Goal: Information Seeking & Learning: Find specific fact

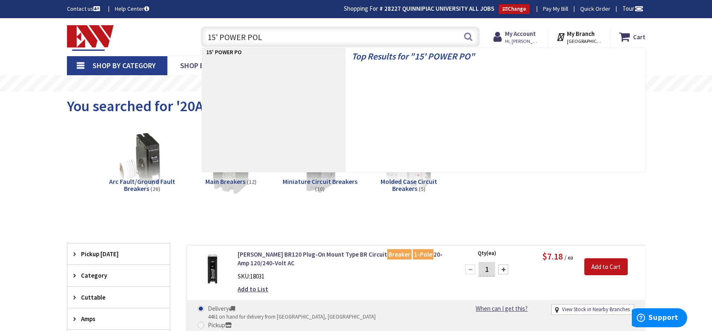
type input "15' POWER POLE"
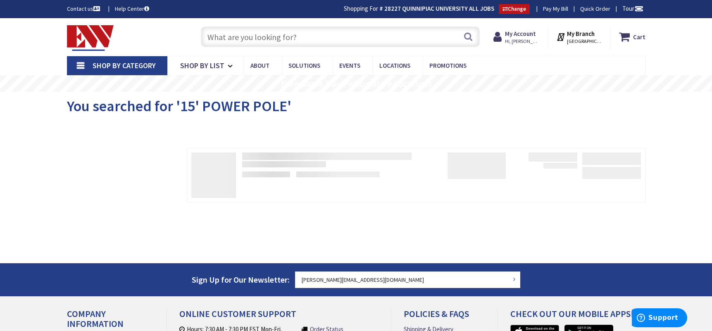
click at [228, 37] on input "text" at bounding box center [340, 36] width 279 height 21
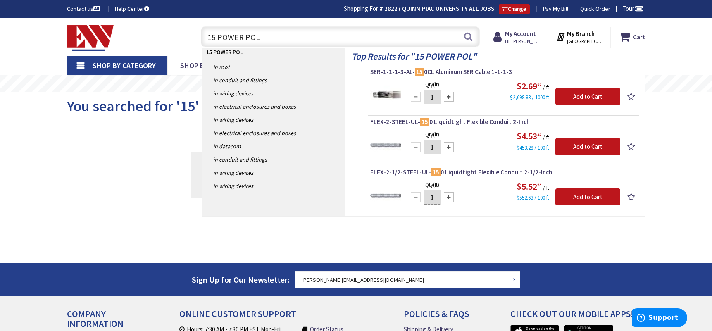
type input "15 POWER POLE"
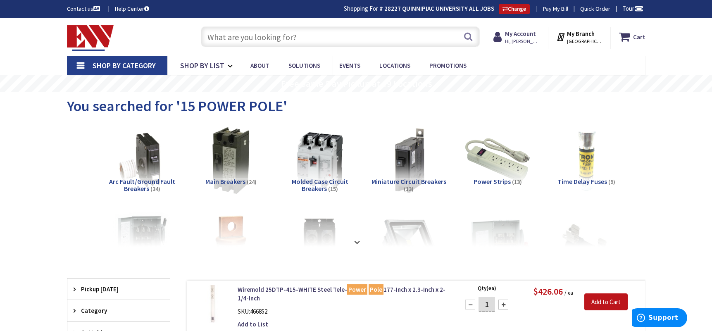
click at [268, 39] on input "text" at bounding box center [340, 36] width 279 height 21
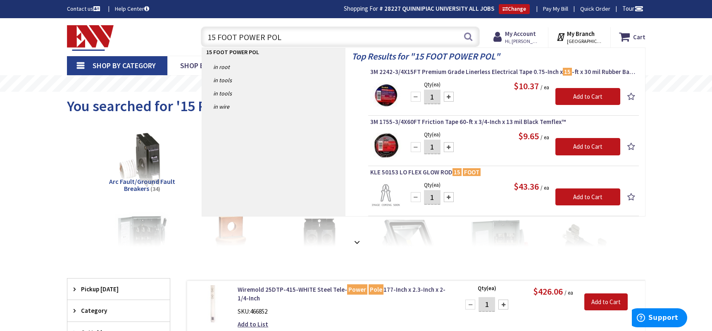
type input "15 FOOT POWER POLE"
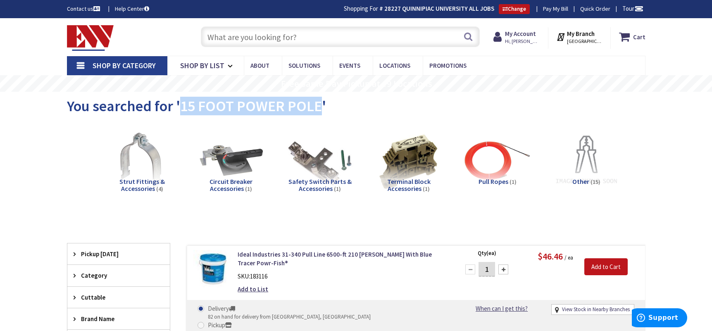
drag, startPoint x: 178, startPoint y: 109, endPoint x: 318, endPoint y: 105, distance: 140.6
click at [318, 105] on span "You searched for '15 FOOT POWER POLE'" at bounding box center [196, 106] width 259 height 19
